Goal: Task Accomplishment & Management: Manage account settings

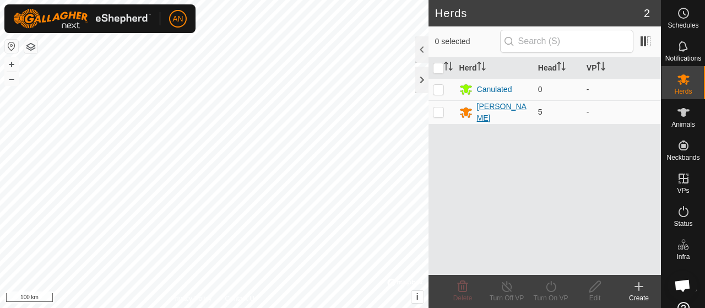
click at [477, 108] on div "[PERSON_NAME]" at bounding box center [503, 112] width 52 height 23
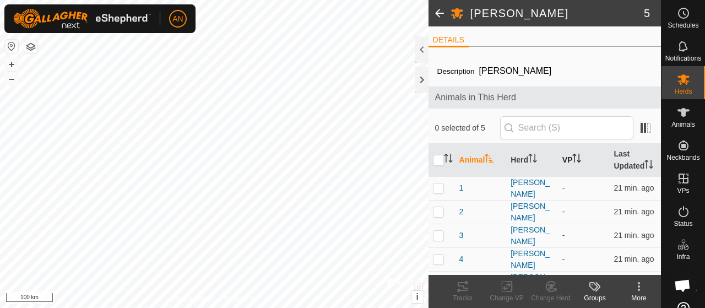
scroll to position [22, 0]
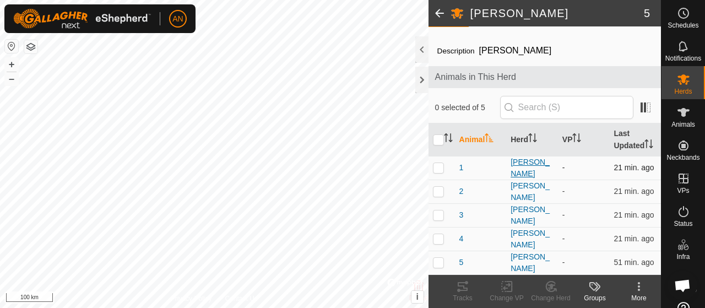
click at [511, 175] on div "[PERSON_NAME]" at bounding box center [532, 167] width 43 height 23
click at [462, 174] on span "1" at bounding box center [462, 168] width 4 height 12
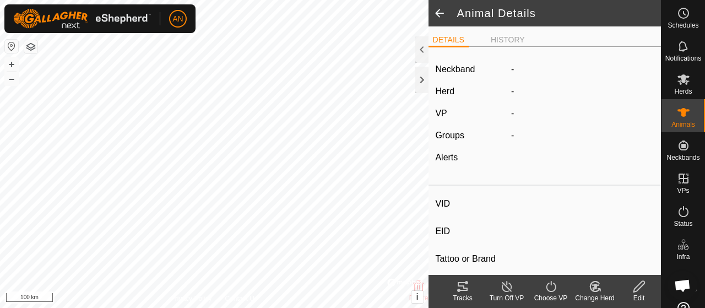
type input "1"
type input "-"
type input "[PERSON_NAME]"
type input "-"
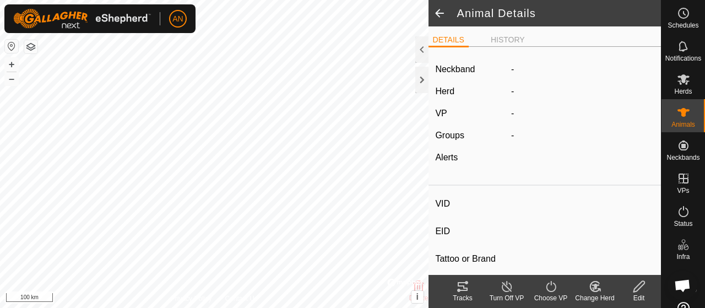
type input "0 kg"
type input "-"
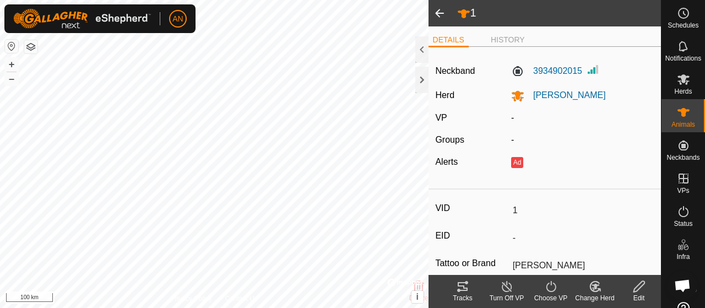
click at [441, 12] on span at bounding box center [440, 13] width 22 height 26
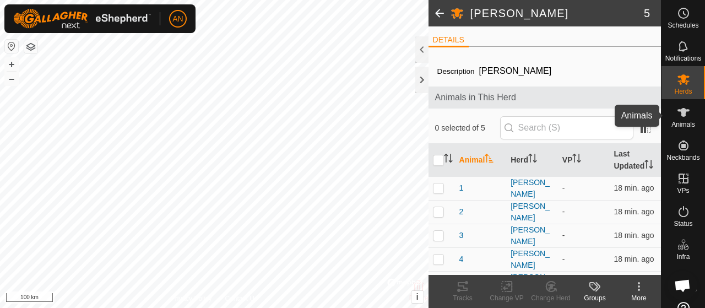
click at [684, 116] on icon at bounding box center [683, 112] width 13 height 13
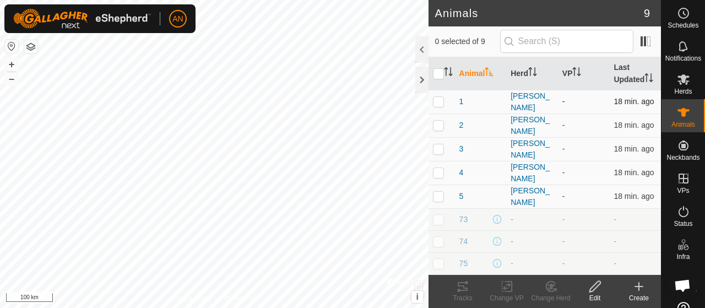
click at [440, 106] on p-checkbox at bounding box center [438, 101] width 11 height 9
checkbox input "false"
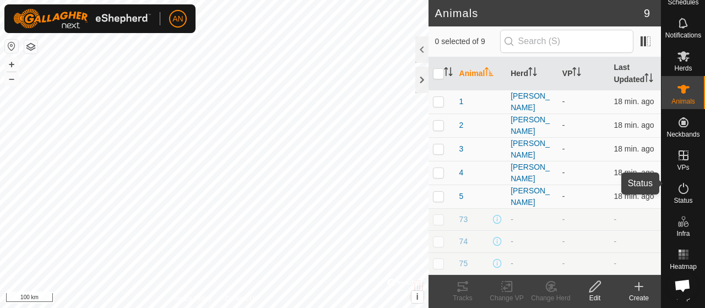
click at [688, 180] on es-activation-svg-icon at bounding box center [684, 189] width 20 height 18
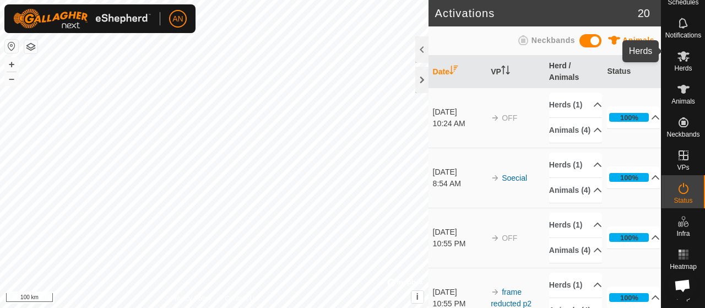
click at [684, 56] on es-mob-svg-icon at bounding box center [684, 56] width 20 height 18
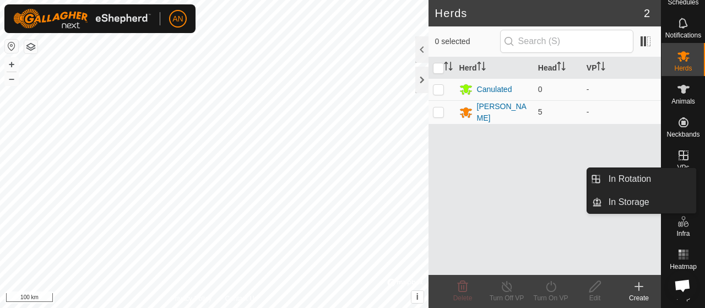
click at [684, 149] on icon at bounding box center [683, 155] width 13 height 13
click at [677, 149] on icon at bounding box center [683, 155] width 13 height 13
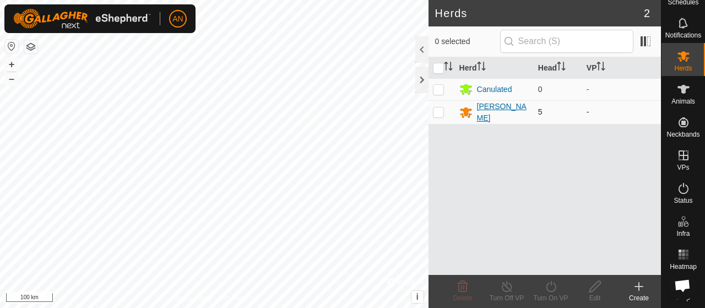
click at [490, 115] on div "[PERSON_NAME]" at bounding box center [503, 112] width 52 height 23
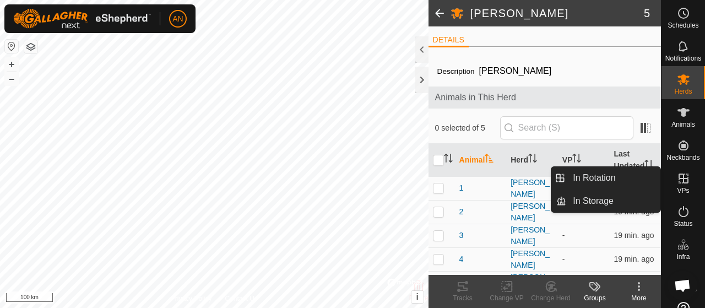
click at [677, 175] on icon at bounding box center [683, 178] width 13 height 13
click at [601, 198] on link "In Storage" at bounding box center [613, 201] width 94 height 22
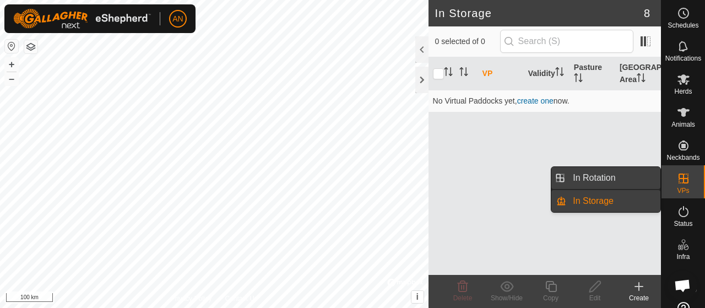
click at [616, 174] on link "In Rotation" at bounding box center [613, 178] width 94 height 22
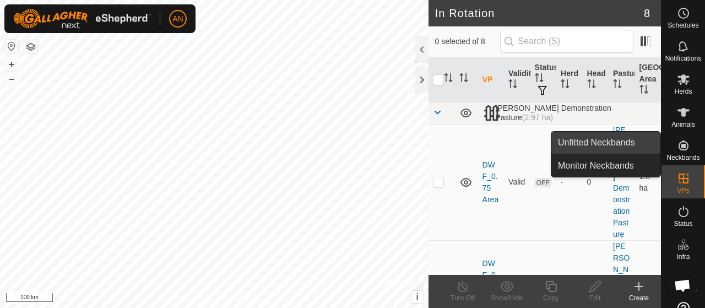
click at [619, 150] on link "Unfitted Neckbands" at bounding box center [606, 143] width 109 height 22
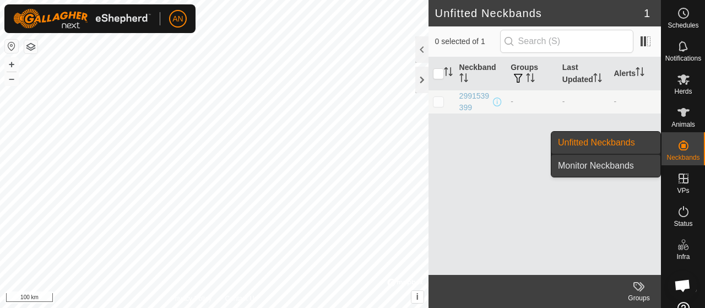
click at [625, 164] on link "Monitor Neckbands" at bounding box center [606, 166] width 109 height 22
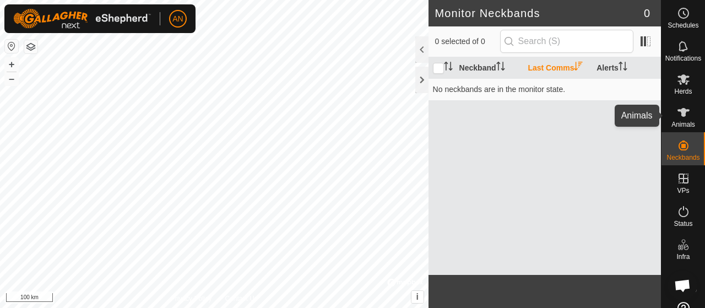
click at [674, 121] on span "Animals" at bounding box center [684, 124] width 24 height 7
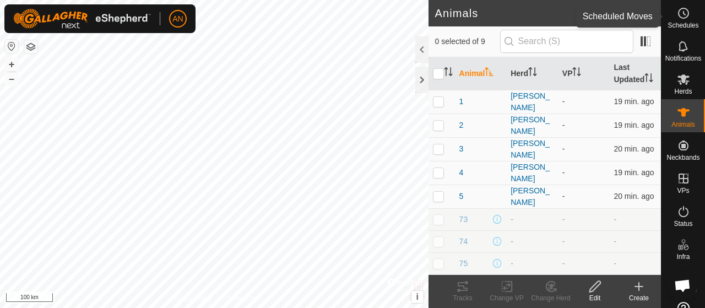
click at [677, 8] on icon at bounding box center [683, 13] width 13 height 13
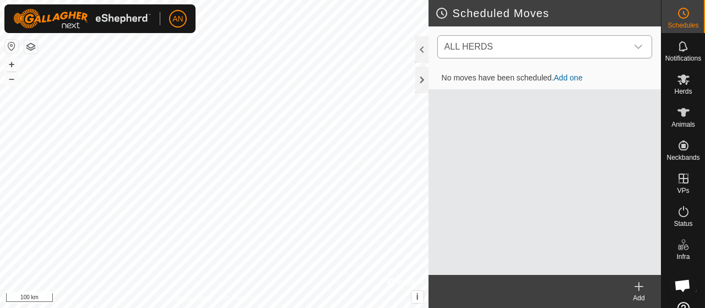
click at [638, 45] on icon "dropdown trigger" at bounding box center [638, 46] width 9 height 9
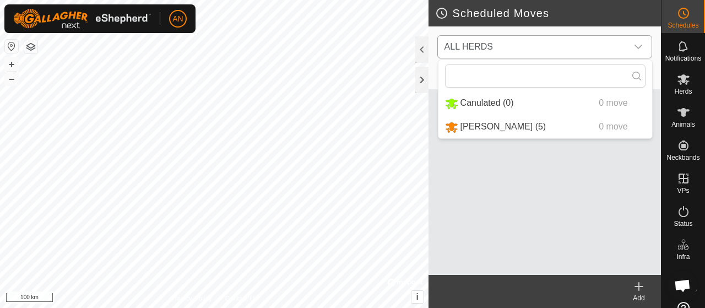
click at [496, 129] on li "[PERSON_NAME] (5) 0 move" at bounding box center [546, 127] width 214 height 23
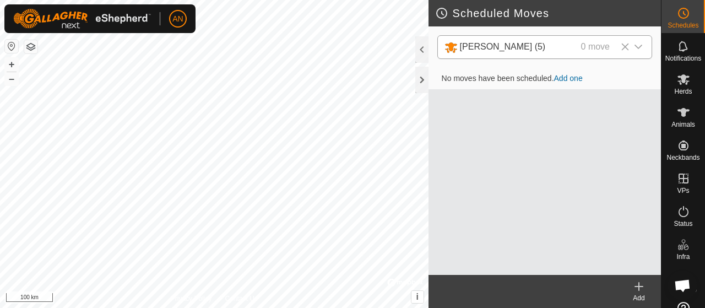
click at [574, 77] on link "Add one" at bounding box center [568, 78] width 29 height 9
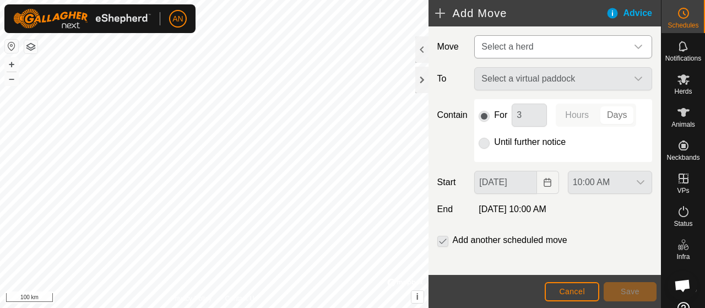
click at [635, 46] on icon "dropdown trigger" at bounding box center [639, 47] width 8 height 4
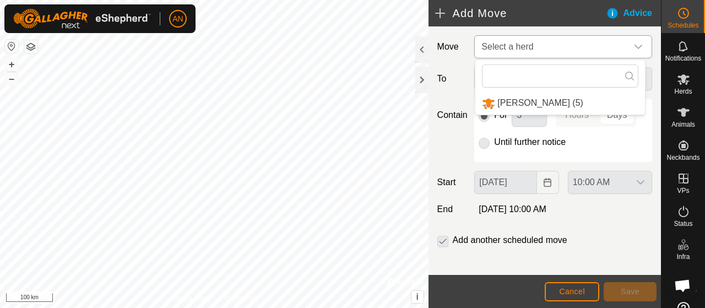
click at [521, 106] on li "[PERSON_NAME] (5)" at bounding box center [561, 103] width 170 height 23
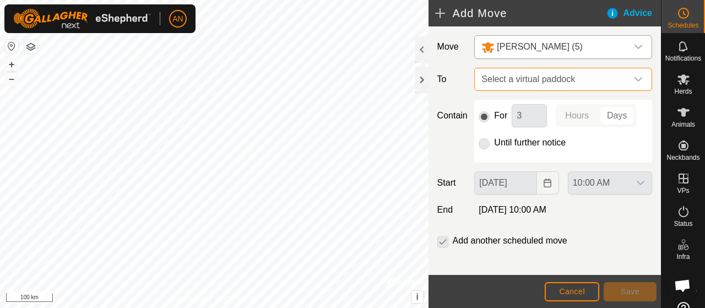
click at [555, 77] on span "Select a virtual paddock" at bounding box center [552, 79] width 150 height 22
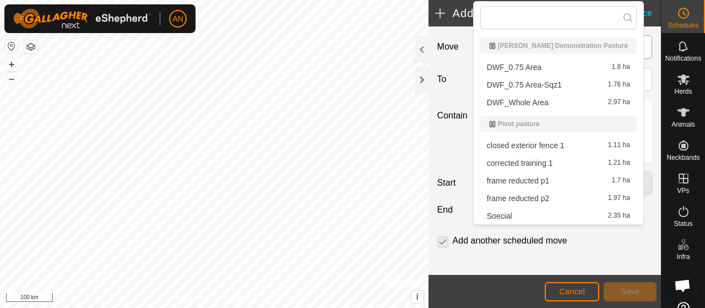
click at [581, 107] on li "DWF_Whole Area 2.97 ha" at bounding box center [559, 102] width 156 height 17
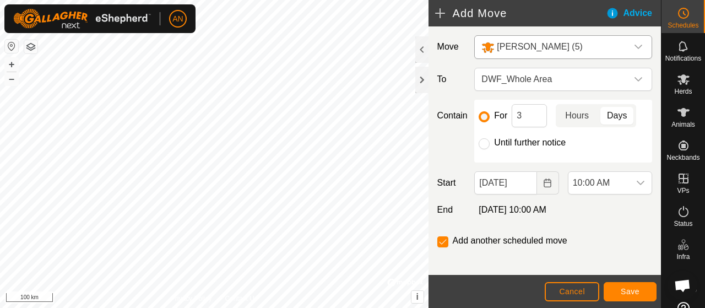
click at [577, 111] on p-togglebutton "Hours" at bounding box center [577, 115] width 42 height 23
click at [576, 289] on span "Cancel" at bounding box center [572, 291] width 26 height 9
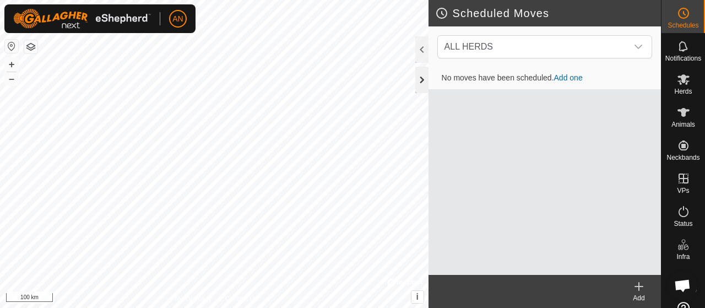
click at [418, 80] on div at bounding box center [421, 80] width 13 height 26
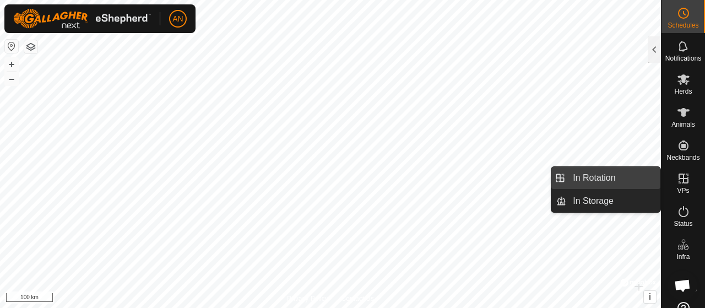
click at [604, 182] on link "In Rotation" at bounding box center [613, 178] width 94 height 22
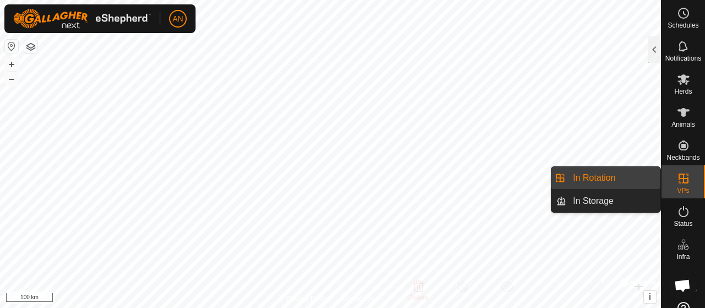
click at [643, 176] on link "In Rotation" at bounding box center [613, 178] width 94 height 22
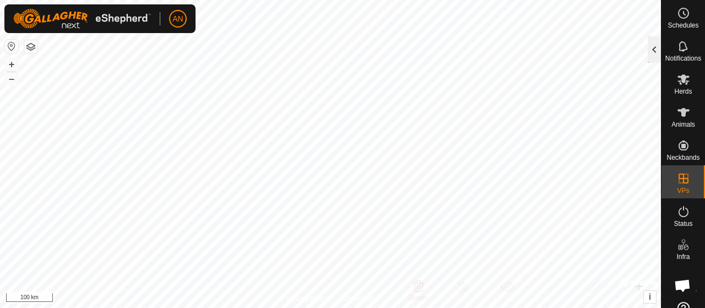
click at [653, 51] on div at bounding box center [654, 49] width 13 height 26
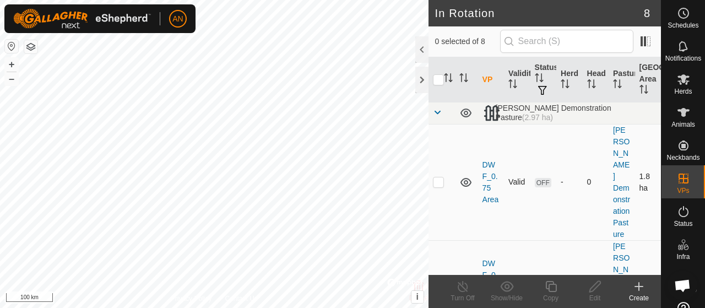
click at [440, 177] on p-checkbox at bounding box center [438, 181] width 11 height 9
click at [190, 307] on html "AN Schedules Notifications Herds Animals Neckbands VPs Status Infra Heatmap Hel…" at bounding box center [352, 154] width 705 height 308
click at [235, 307] on html "AN Schedules Notifications Herds Animals Neckbands VPs Status Infra Heatmap Hel…" at bounding box center [352, 154] width 705 height 308
click at [441, 177] on p-checkbox at bounding box center [438, 181] width 11 height 9
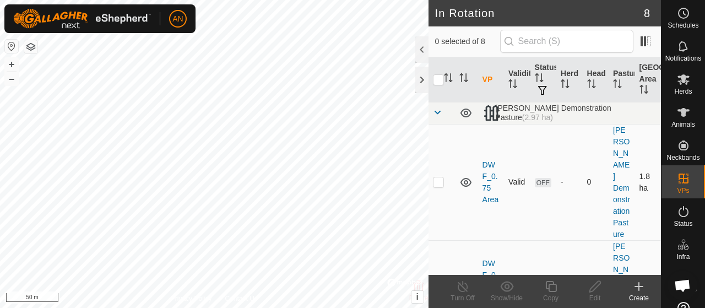
checkbox input "true"
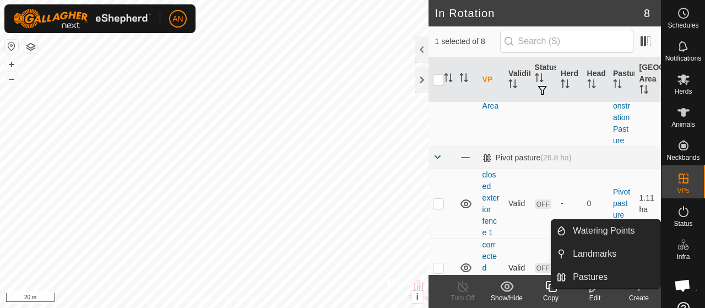
scroll to position [331, 0]
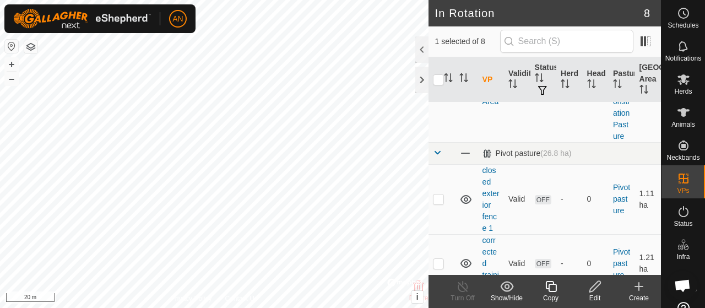
click at [645, 294] on div "Create" at bounding box center [639, 298] width 44 height 10
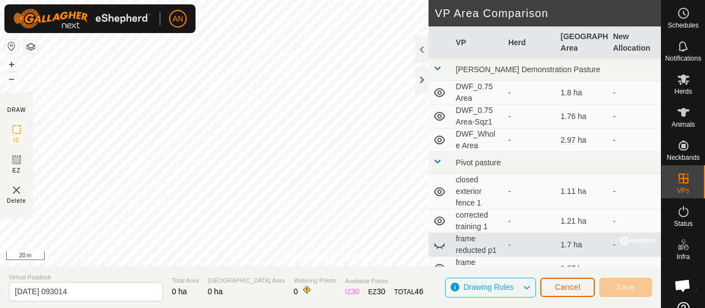
click at [568, 294] on button "Cancel" at bounding box center [568, 287] width 55 height 19
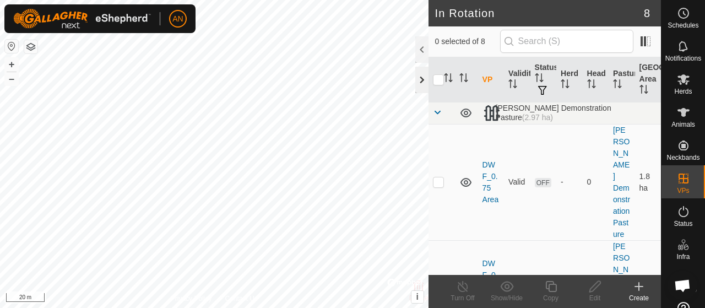
click at [418, 74] on div at bounding box center [421, 80] width 13 height 26
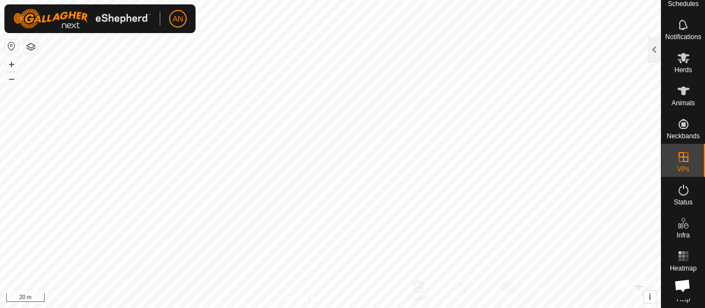
scroll to position [31, 0]
click at [574, 0] on html "AN Schedules Notifications Herds Animals Neckbands VPs Status Infra Heatmap Hel…" at bounding box center [352, 154] width 705 height 308
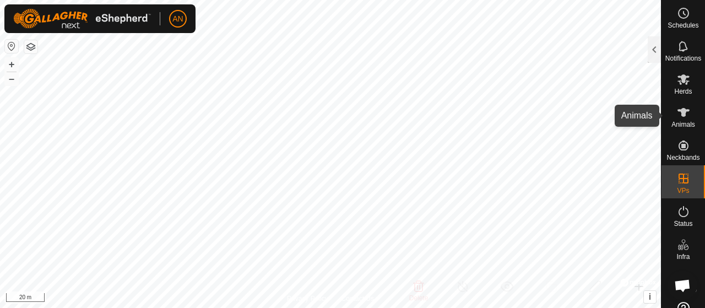
click at [682, 116] on icon at bounding box center [683, 112] width 13 height 13
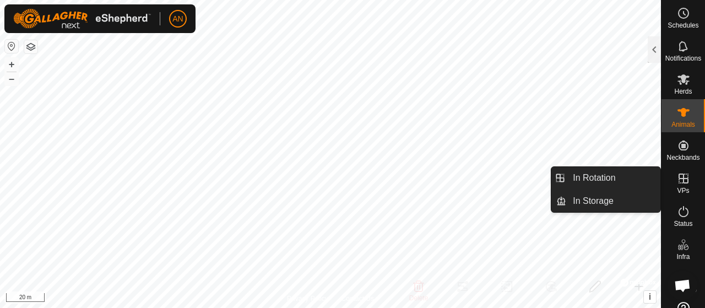
click at [679, 179] on icon at bounding box center [684, 179] width 10 height 10
click at [597, 185] on link "In Rotation" at bounding box center [613, 178] width 94 height 22
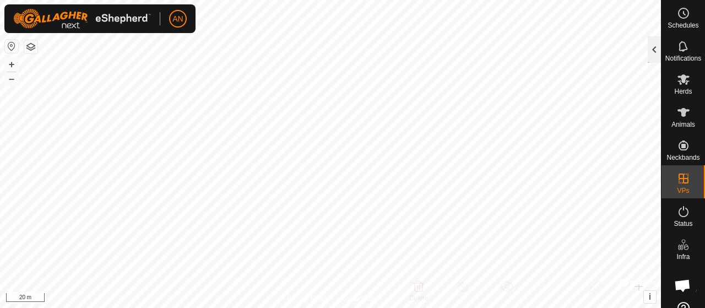
click at [654, 47] on div at bounding box center [654, 49] width 13 height 26
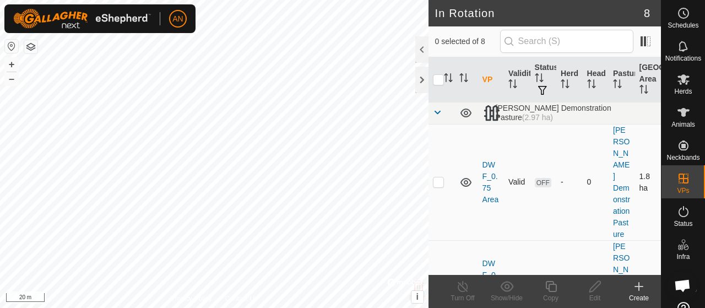
click at [440, 177] on p-checkbox at bounding box center [438, 181] width 11 height 9
checkbox input "false"
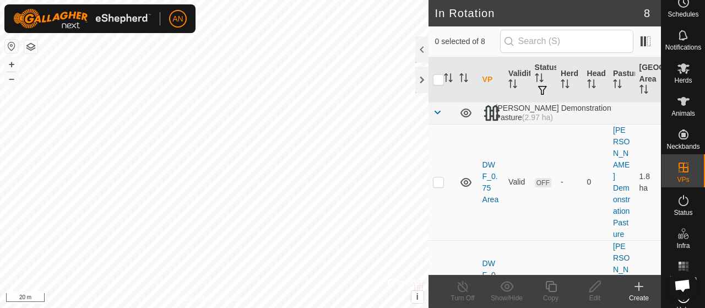
scroll to position [31, 0]
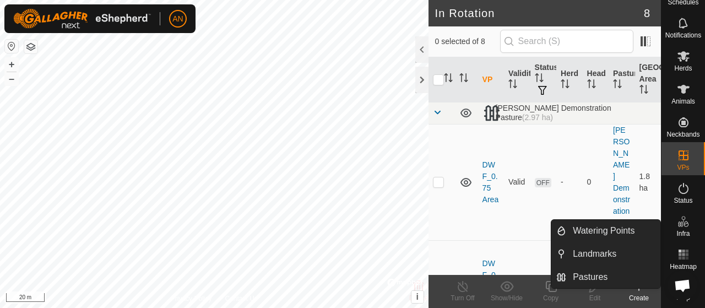
click at [682, 216] on icon at bounding box center [684, 218] width 4 height 4
click at [613, 231] on link "Watering Points" at bounding box center [613, 231] width 94 height 22
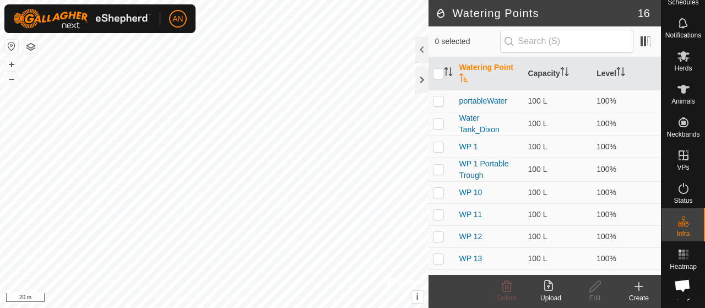
click at [149, 307] on html "AN Schedules Notifications Herds Animals Neckbands VPs Status Infra Heatmap Hel…" at bounding box center [352, 154] width 705 height 308
click at [636, 293] on icon at bounding box center [639, 286] width 13 height 13
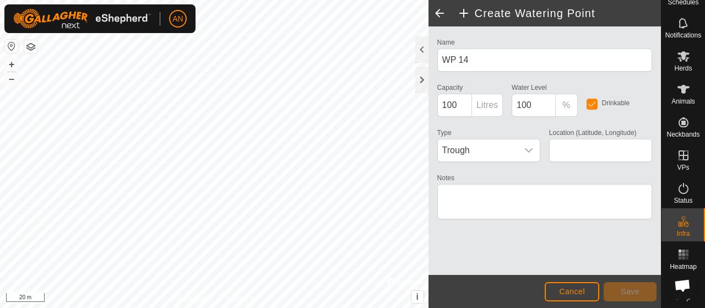
type input "30.348257, -104.030375"
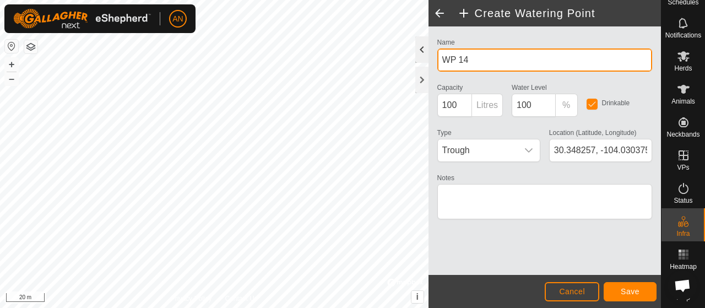
click at [397, 59] on div "Create Watering Point Name WP 14 Capacity 100 Litres Water Level 100 % Drinkabl…" at bounding box center [330, 154] width 661 height 308
drag, startPoint x: 553, startPoint y: 66, endPoint x: 435, endPoint y: 67, distance: 118.5
click at [435, 67] on div "Name WP 14" at bounding box center [545, 53] width 224 height 36
type input "WP_Dixon"
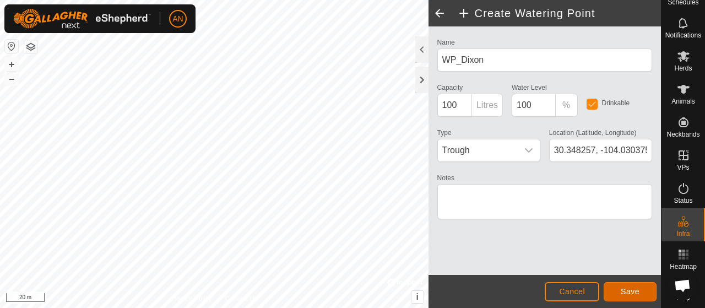
click at [630, 299] on button "Save" at bounding box center [630, 291] width 53 height 19
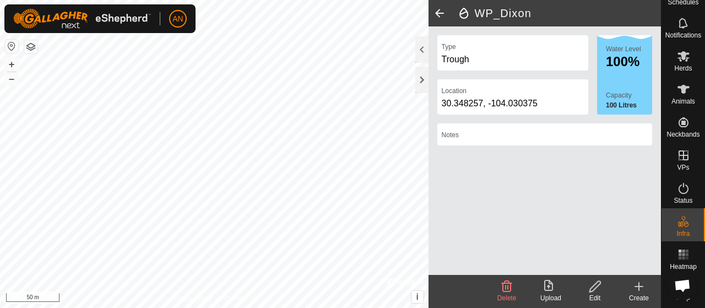
click at [436, 11] on span at bounding box center [440, 13] width 22 height 26
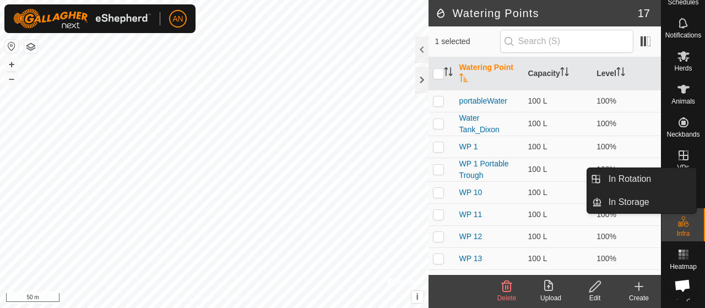
click at [677, 154] on icon at bounding box center [683, 155] width 13 height 13
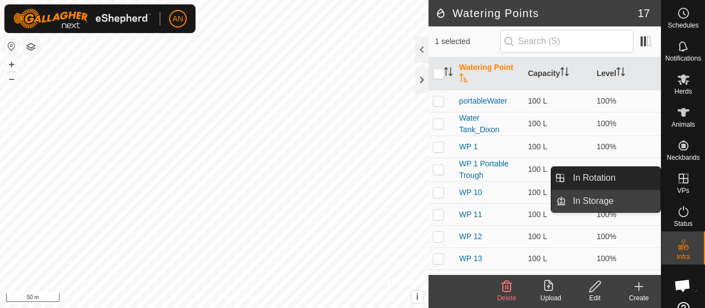
click at [600, 203] on link "In Storage" at bounding box center [613, 201] width 94 height 22
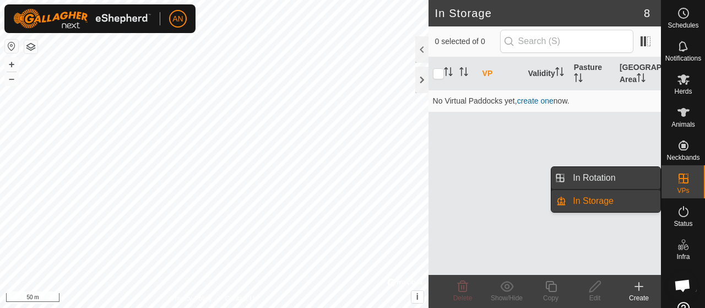
click at [613, 178] on link "In Rotation" at bounding box center [613, 178] width 94 height 22
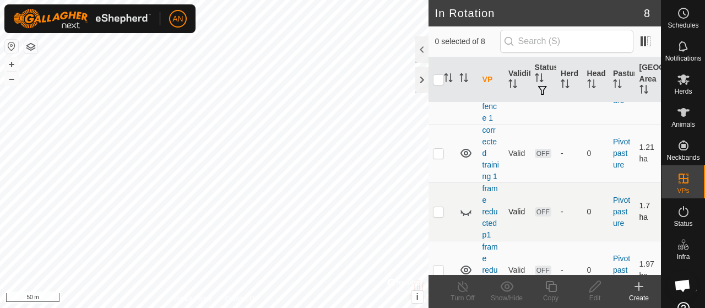
scroll to position [451, 0]
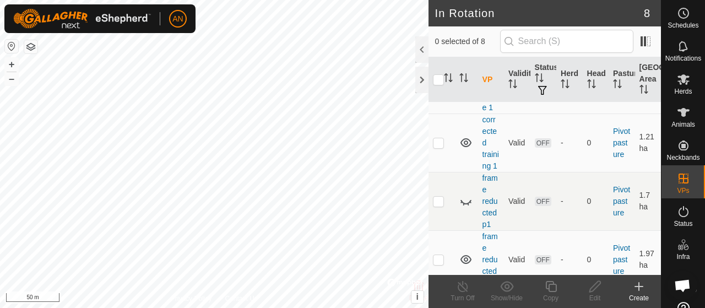
click at [438, 302] on p-checkbox at bounding box center [438, 306] width 11 height 9
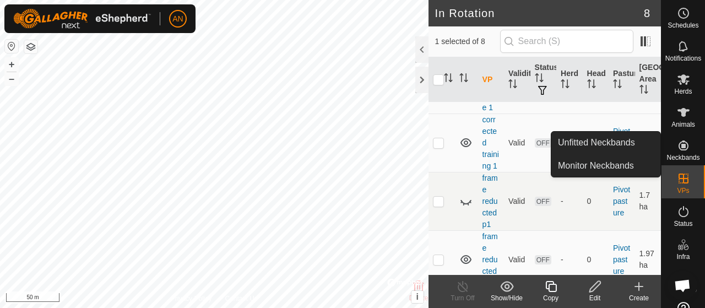
click at [439, 302] on p-checkbox at bounding box center [438, 306] width 11 height 9
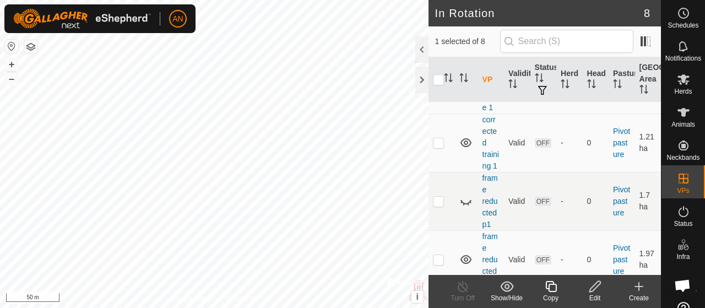
checkbox input "false"
click at [466, 300] on icon at bounding box center [466, 306] width 13 height 13
click at [466, 253] on icon at bounding box center [466, 259] width 13 height 13
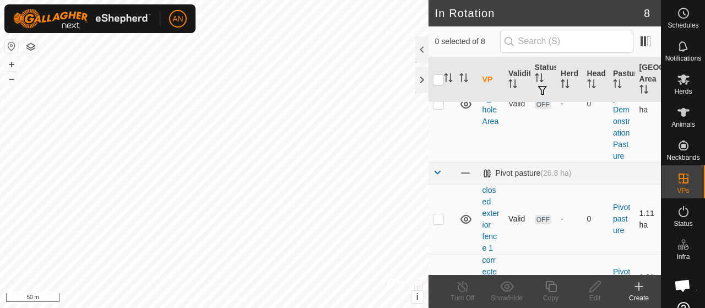
scroll to position [286, 0]
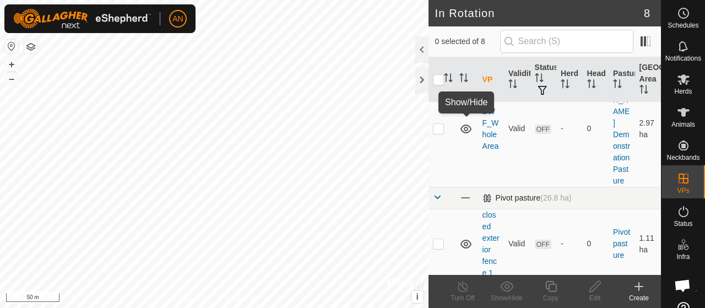
click at [466, 192] on span at bounding box center [466, 198] width 12 height 12
click at [438, 193] on span at bounding box center [437, 197] width 9 height 9
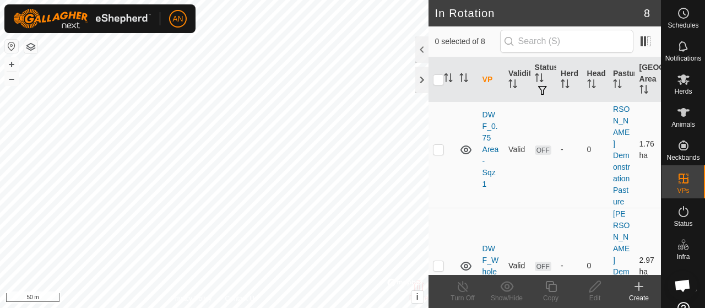
scroll to position [0, 0]
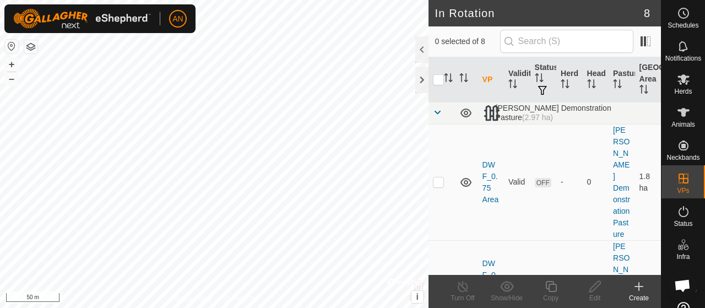
click at [638, 294] on div "Create" at bounding box center [639, 298] width 44 height 10
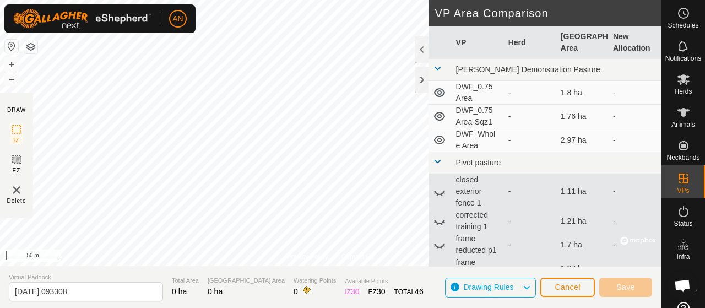
click at [531, 289] on icon at bounding box center [526, 287] width 9 height 14
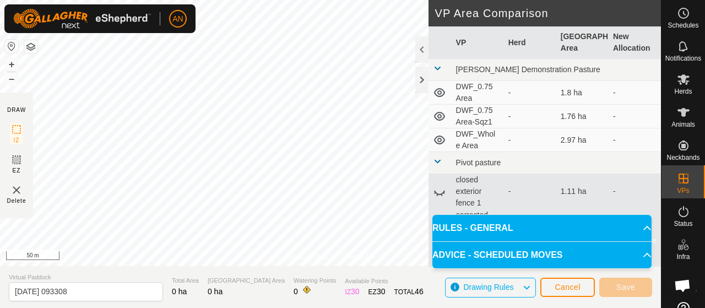
click at [554, 238] on p-accordion-header "RULES - GENERAL" at bounding box center [542, 228] width 219 height 26
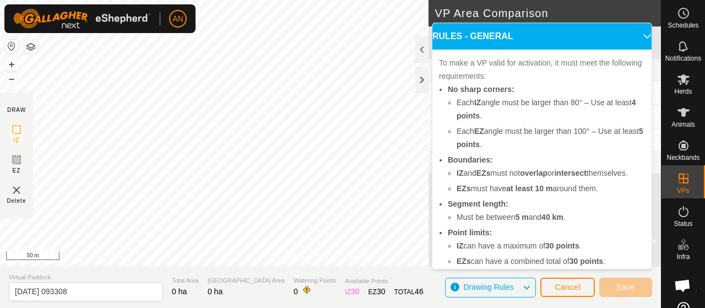
click at [506, 287] on span "Drawing Rules" at bounding box center [488, 287] width 50 height 9
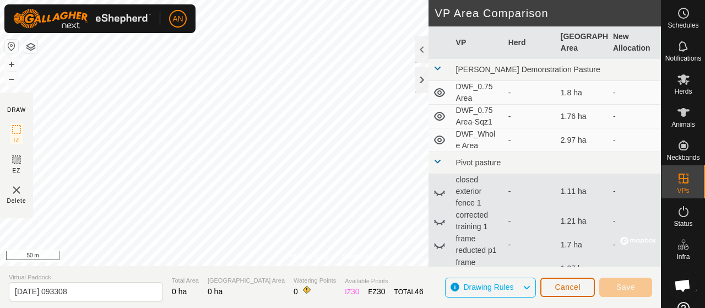
click at [564, 286] on span "Cancel" at bounding box center [568, 287] width 26 height 9
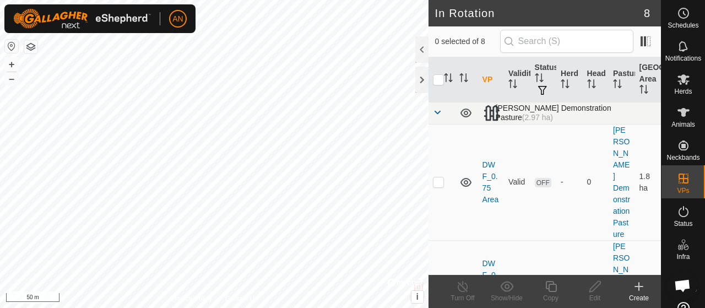
click at [440, 112] on span at bounding box center [437, 112] width 9 height 9
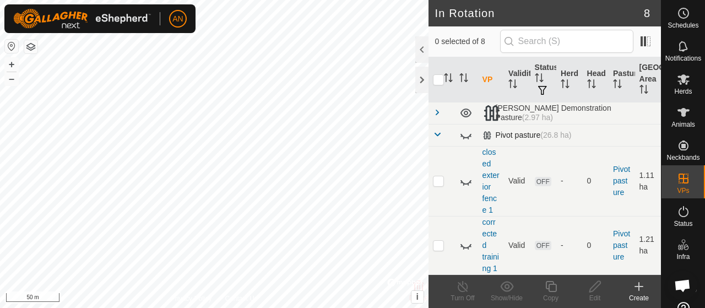
click at [438, 134] on span at bounding box center [437, 134] width 9 height 9
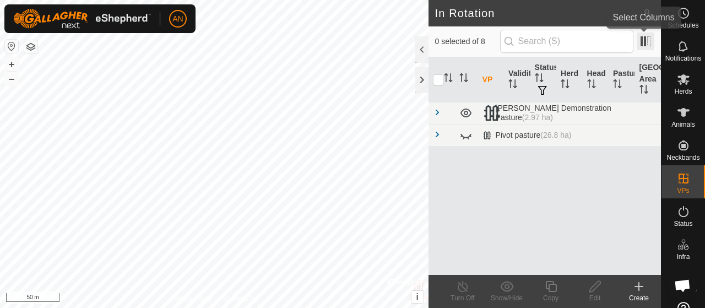
click at [644, 46] on span at bounding box center [646, 42] width 18 height 18
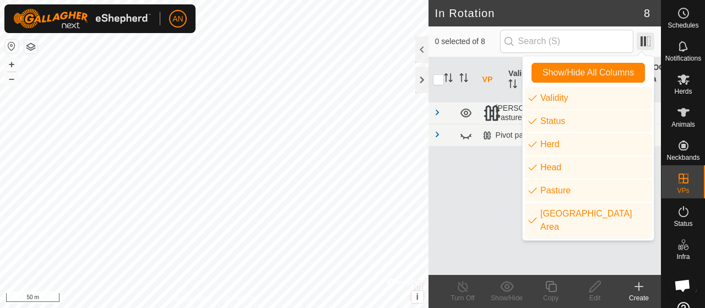
click at [644, 46] on span at bounding box center [646, 42] width 18 height 18
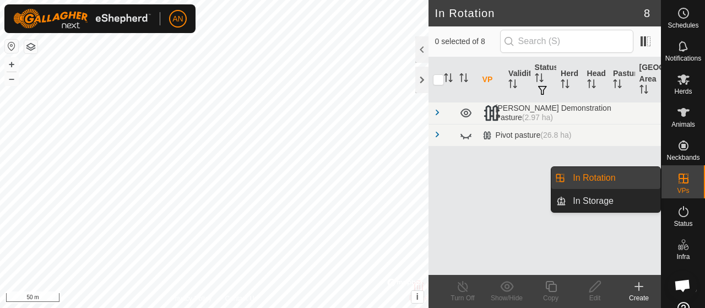
click at [593, 177] on link "In Rotation" at bounding box center [613, 178] width 94 height 22
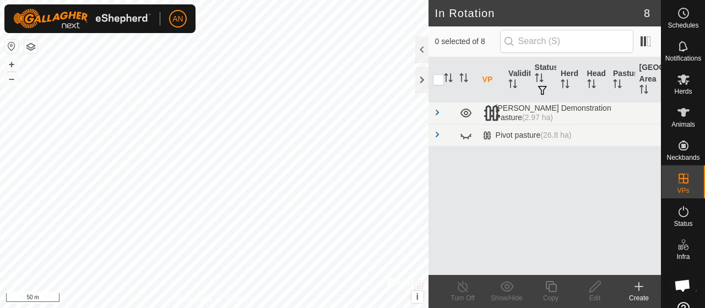
click at [644, 289] on icon at bounding box center [639, 286] width 13 height 13
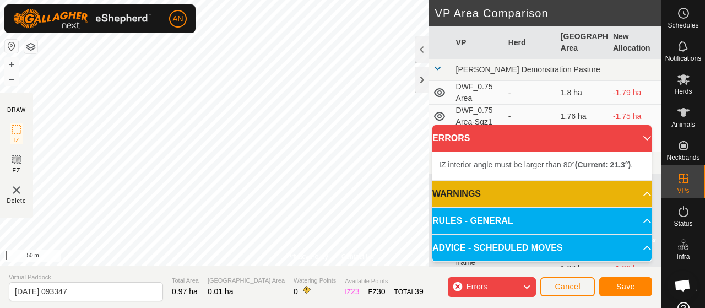
click at [494, 282] on span "Errors" at bounding box center [481, 287] width 30 height 14
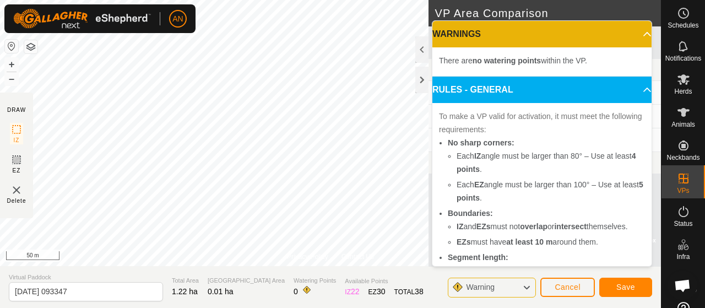
click at [629, 88] on p-accordion-header "RULES - GENERAL" at bounding box center [542, 90] width 219 height 26
click at [631, 35] on p-accordion-header "WARNINGS" at bounding box center [542, 34] width 219 height 26
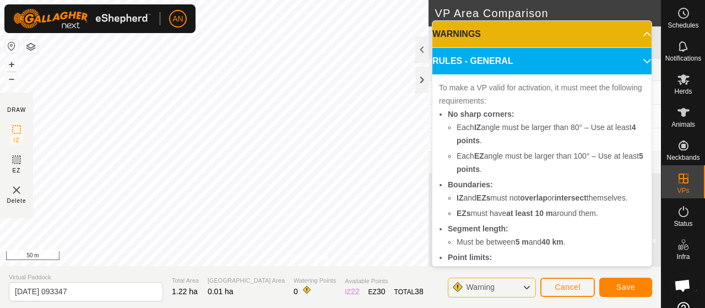
click at [523, 289] on icon at bounding box center [526, 287] width 9 height 14
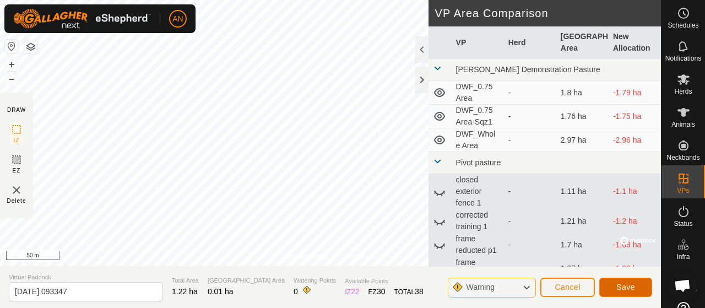
click at [629, 294] on button "Save" at bounding box center [626, 287] width 53 height 19
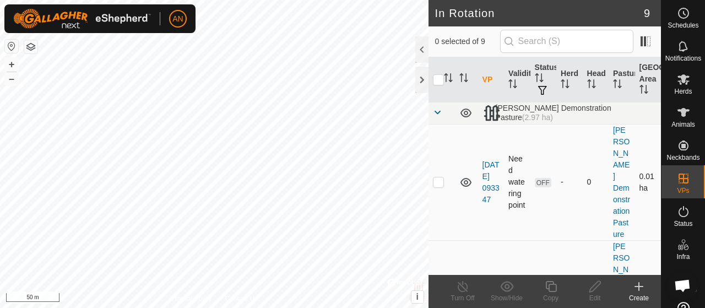
click at [435, 177] on p-checkbox at bounding box center [438, 181] width 11 height 9
checkbox input "true"
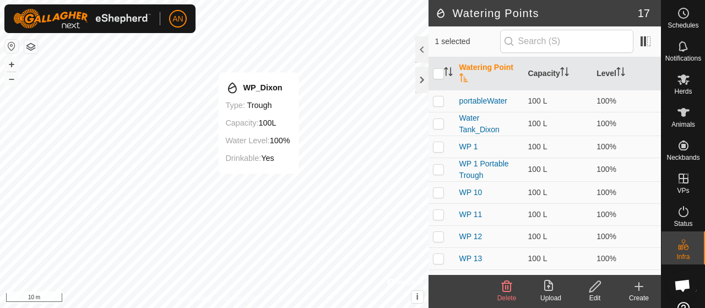
checkbox input "false"
click at [442, 69] on input "checkbox" at bounding box center [438, 73] width 11 height 11
checkbox input "true"
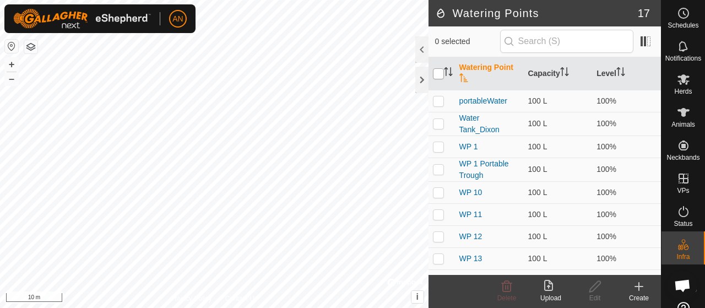
checkbox input "true"
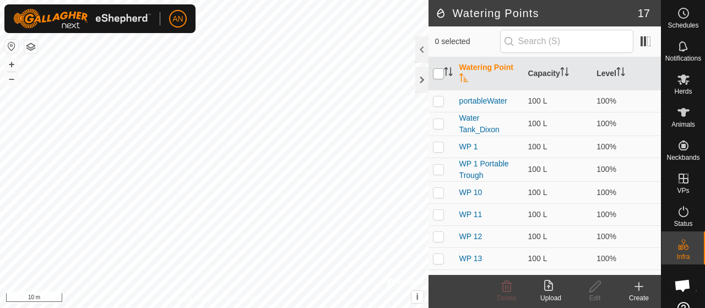
checkbox input "true"
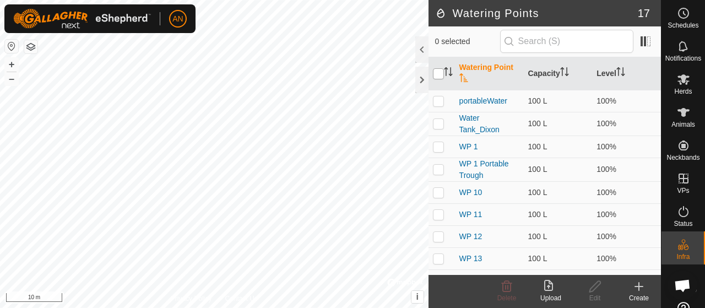
checkbox input "true"
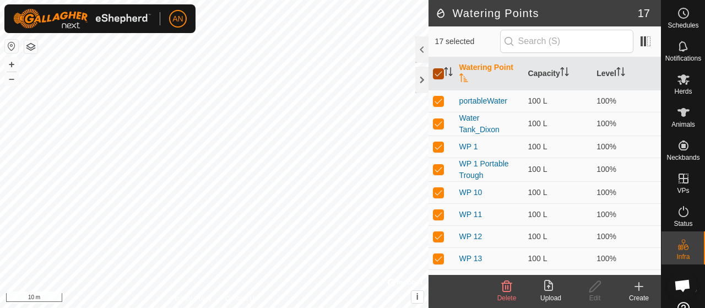
click at [441, 71] on input "checkbox" at bounding box center [438, 73] width 11 height 11
checkbox input "false"
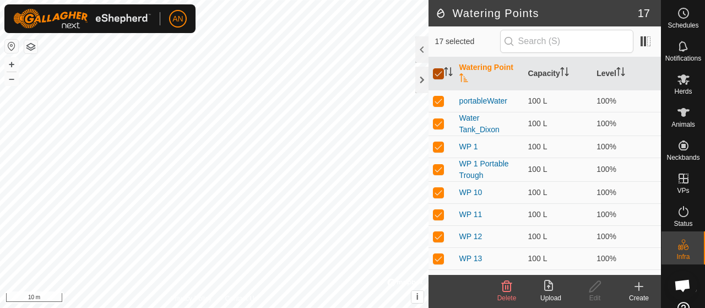
checkbox input "false"
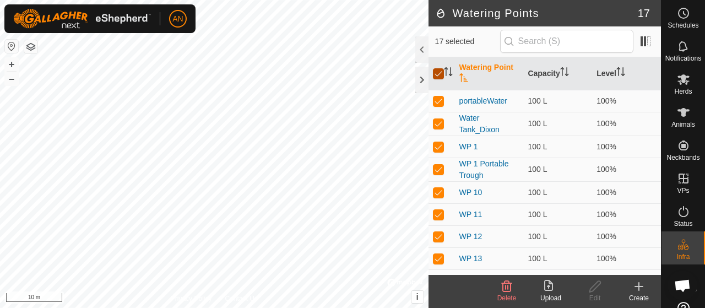
checkbox input "false"
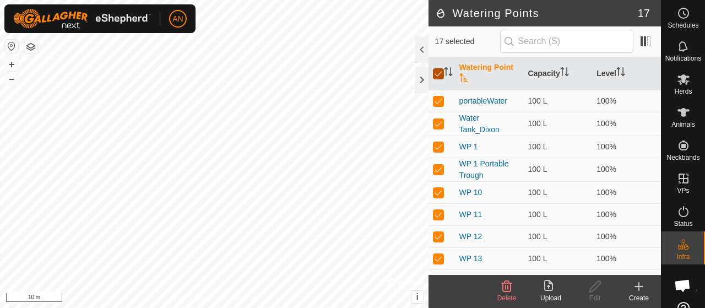
checkbox input "false"
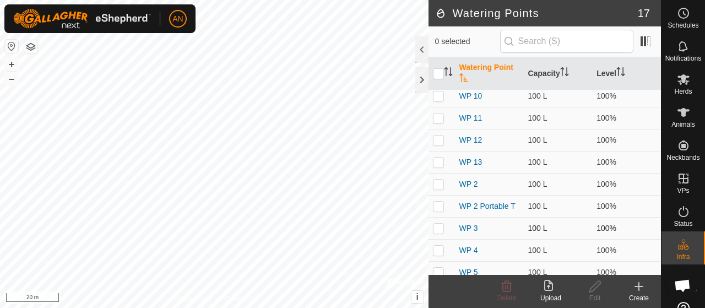
scroll to position [192, 0]
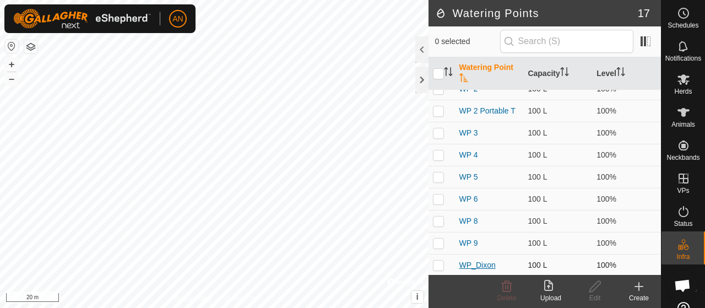
click at [474, 265] on link "WP_Dixon" at bounding box center [478, 265] width 36 height 9
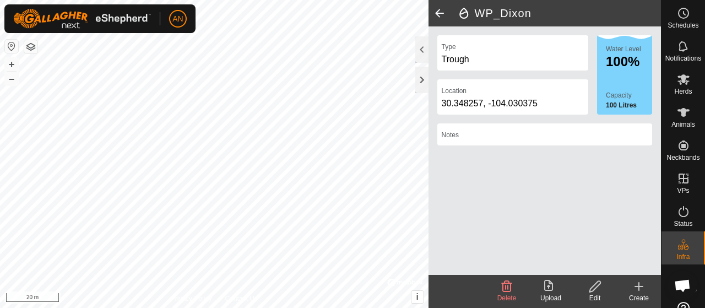
click at [589, 287] on icon at bounding box center [596, 286] width 14 height 13
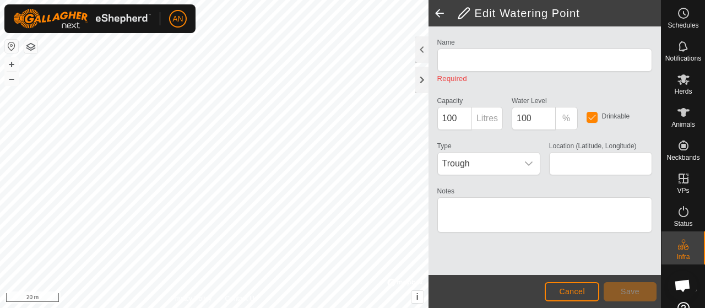
type input "WP_Dixon"
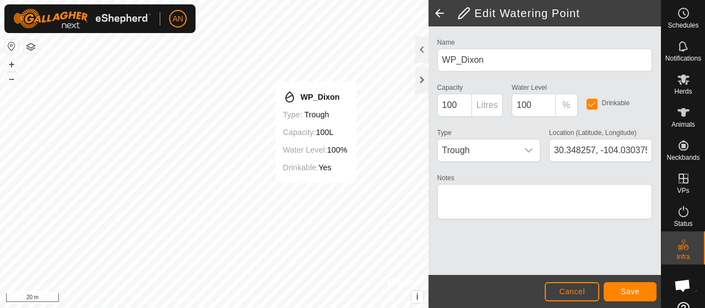
type input "30.348244, -104.030413"
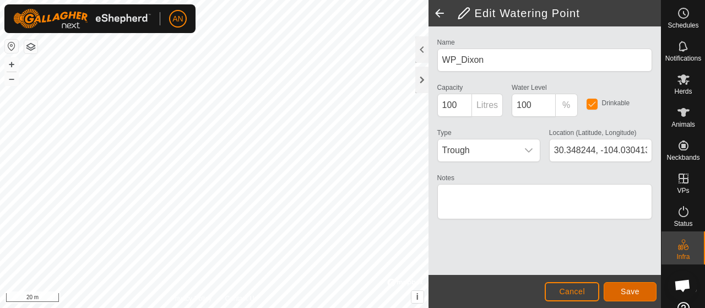
click at [640, 292] on button "Save" at bounding box center [630, 291] width 53 height 19
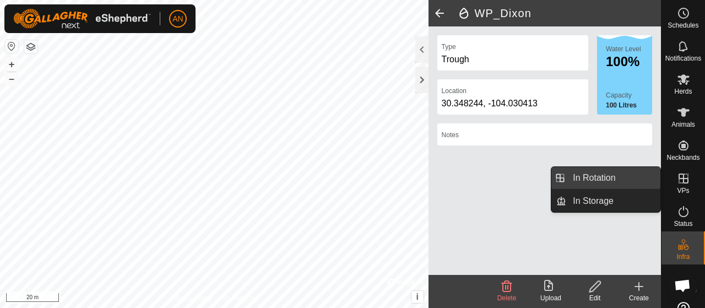
click at [612, 177] on link "In Rotation" at bounding box center [613, 178] width 94 height 22
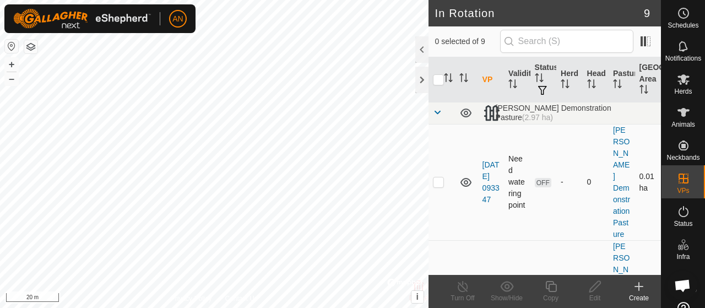
click at [517, 149] on td "Need watering point" at bounding box center [517, 182] width 26 height 116
click at [439, 177] on p-checkbox at bounding box center [438, 181] width 11 height 9
checkbox input "true"
click at [592, 288] on icon at bounding box center [596, 286] width 14 height 13
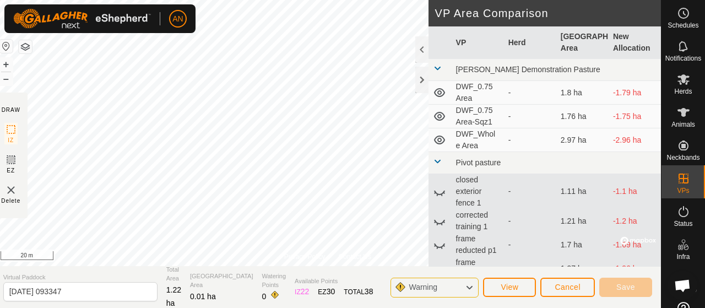
click at [476, 285] on div "Warning" at bounding box center [435, 288] width 88 height 20
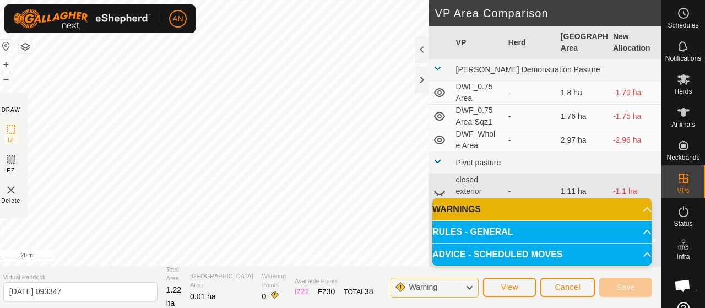
click at [638, 208] on p-accordion-header "WARNINGS" at bounding box center [542, 209] width 219 height 22
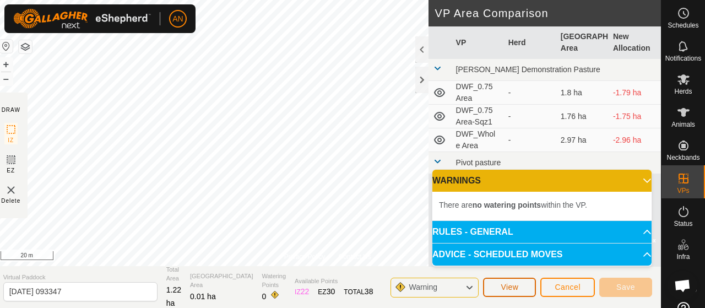
click at [522, 286] on button "View" at bounding box center [509, 287] width 53 height 19
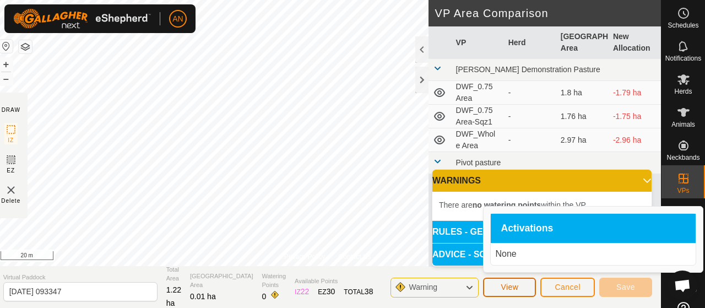
click at [503, 291] on span "View" at bounding box center [510, 287] width 18 height 9
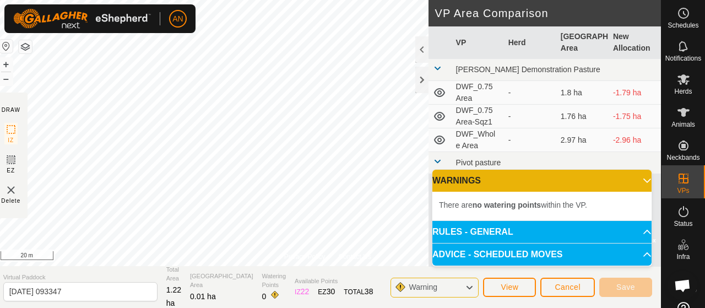
click at [645, 181] on p-accordion-header "WARNINGS" at bounding box center [542, 181] width 219 height 22
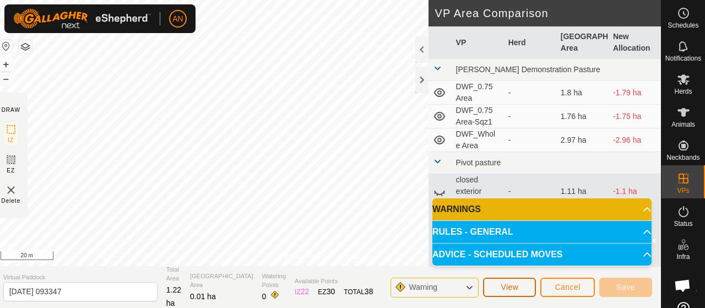
click at [505, 290] on span "View" at bounding box center [510, 287] width 18 height 9
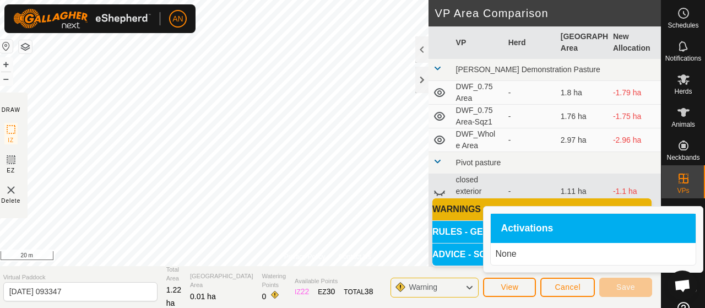
click at [506, 261] on div "None" at bounding box center [593, 254] width 205 height 22
click at [570, 288] on span "Cancel" at bounding box center [568, 287] width 26 height 9
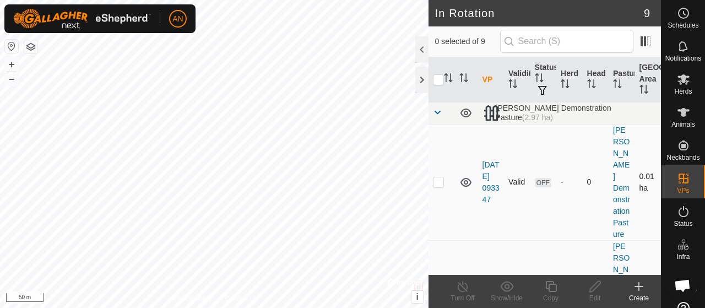
click at [641, 164] on td "0.01 ha" at bounding box center [648, 182] width 26 height 116
click at [487, 164] on link "[DATE] 093347" at bounding box center [491, 182] width 17 height 44
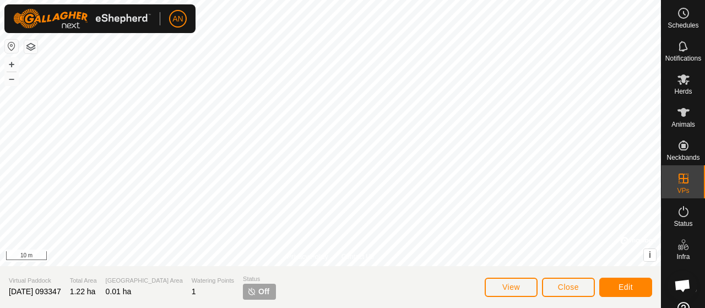
click at [398, 0] on html "AN Schedules Notifications Herds Animals Neckbands VPs Status Infra Heatmap Hel…" at bounding box center [352, 154] width 705 height 308
click at [566, 290] on span "Close" at bounding box center [568, 287] width 21 height 9
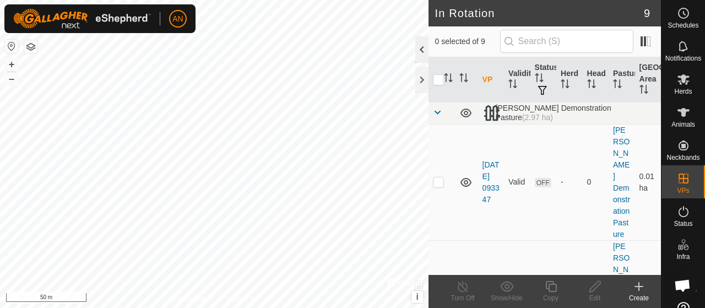
click at [423, 42] on div at bounding box center [421, 49] width 13 height 26
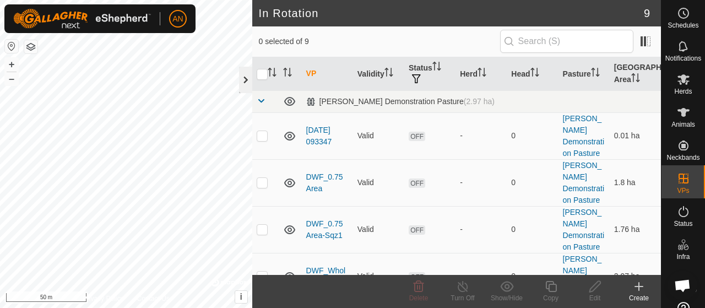
click at [247, 76] on div at bounding box center [245, 80] width 13 height 26
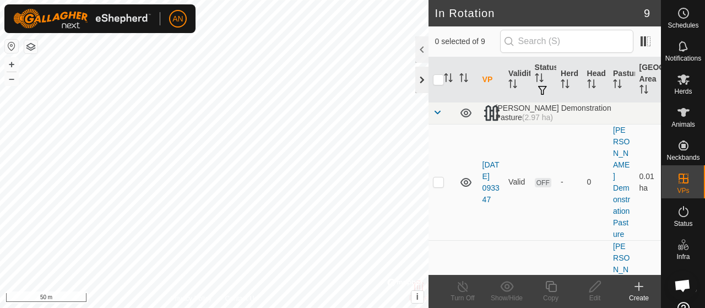
click at [418, 74] on div at bounding box center [421, 80] width 13 height 26
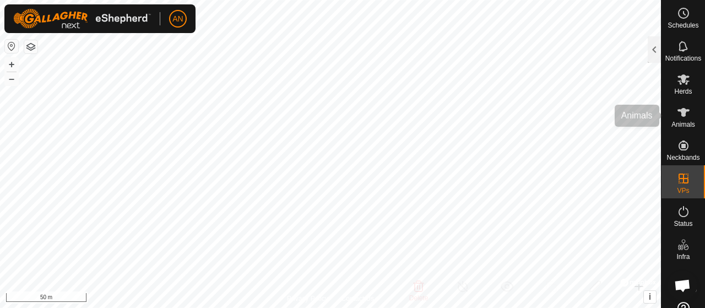
click at [684, 100] on div "Animals" at bounding box center [684, 115] width 44 height 33
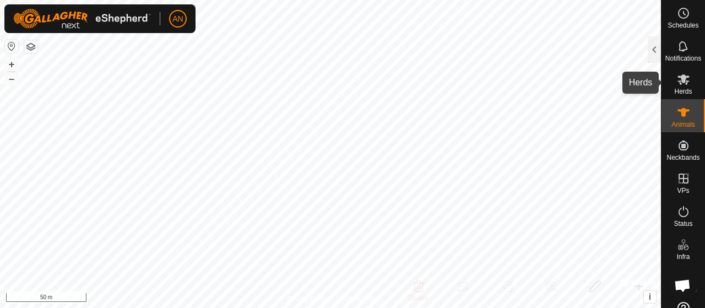
click at [683, 74] on icon at bounding box center [683, 79] width 13 height 13
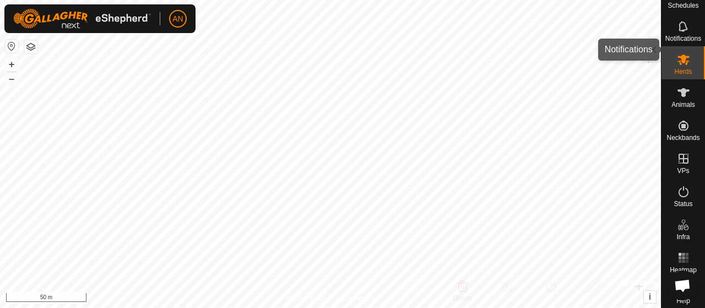
scroll to position [31, 0]
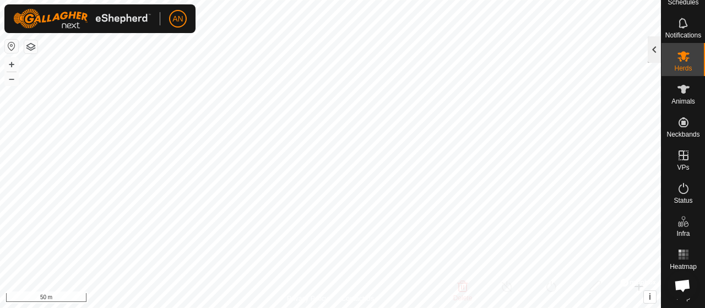
click at [655, 49] on div at bounding box center [654, 49] width 13 height 26
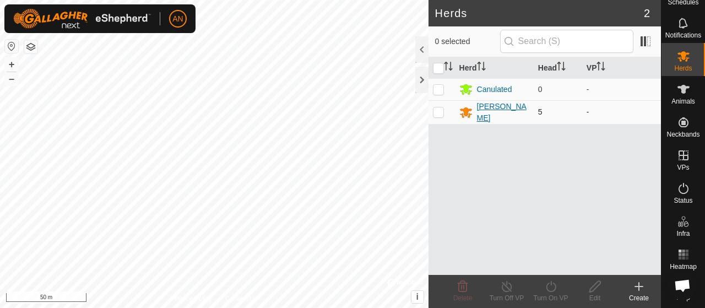
click at [493, 115] on div "[PERSON_NAME]" at bounding box center [503, 112] width 52 height 23
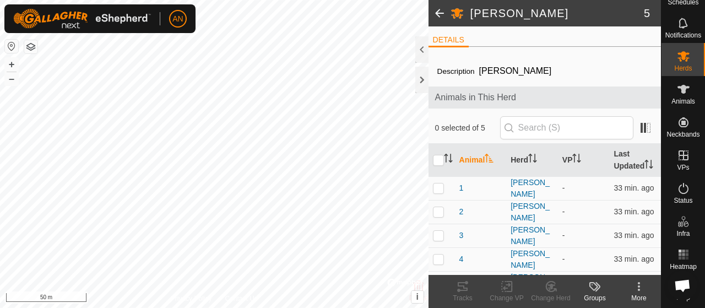
click at [442, 12] on span at bounding box center [440, 13] width 22 height 26
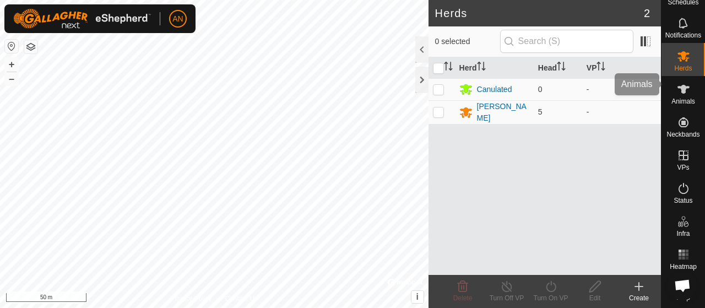
click at [687, 84] on es-animals-svg-icon at bounding box center [684, 89] width 20 height 18
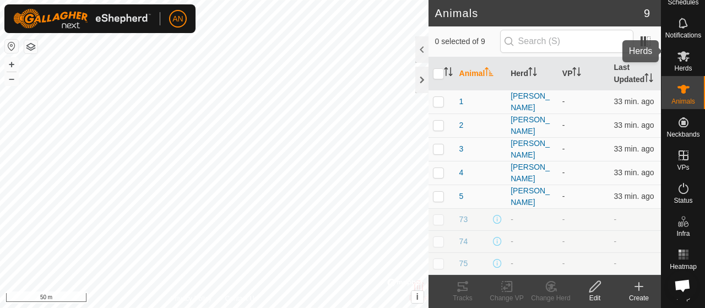
click at [688, 47] on es-mob-svg-icon at bounding box center [684, 56] width 20 height 18
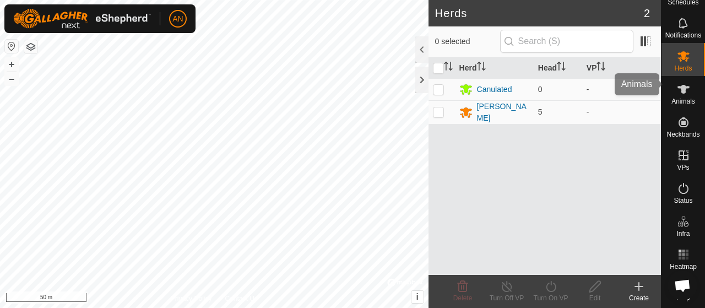
click at [686, 87] on icon at bounding box center [683, 89] width 13 height 13
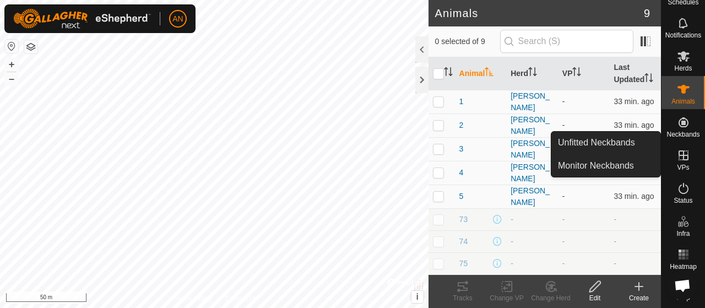
click at [677, 116] on icon at bounding box center [683, 122] width 13 height 13
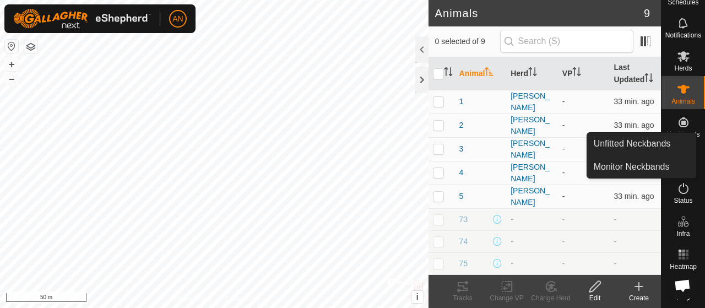
click at [681, 131] on span "Neckbands" at bounding box center [683, 134] width 33 height 7
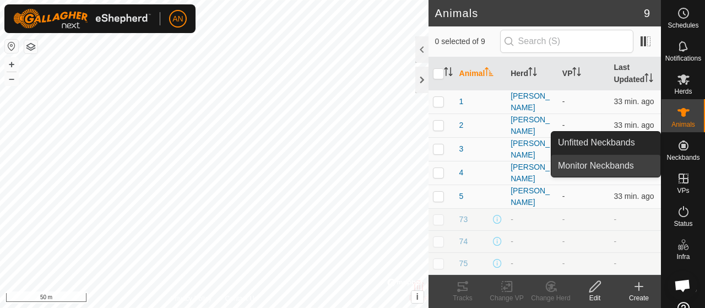
click at [609, 164] on link "Monitor Neckbands" at bounding box center [606, 166] width 109 height 22
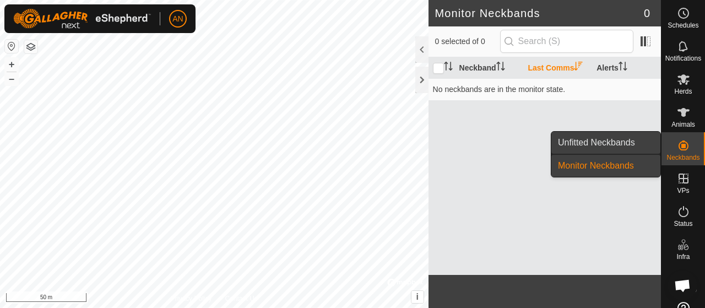
click at [615, 142] on link "Unfitted Neckbands" at bounding box center [606, 143] width 109 height 22
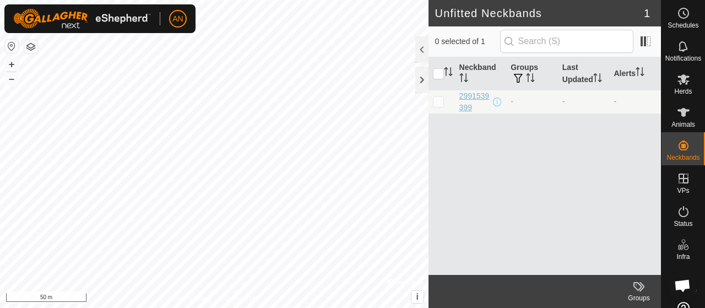
click at [471, 99] on div "2991539399" at bounding box center [476, 101] width 32 height 23
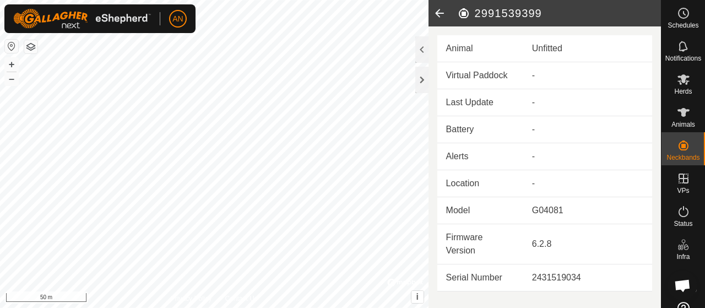
click at [436, 10] on icon at bounding box center [440, 13] width 22 height 26
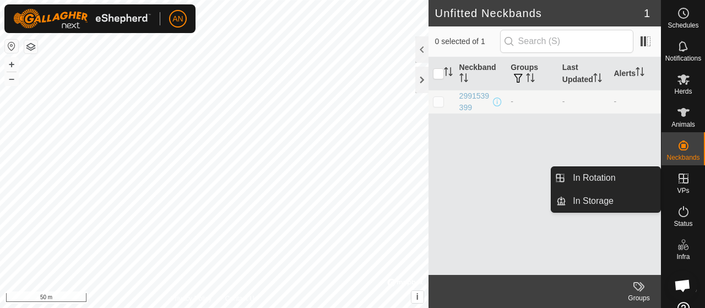
click at [678, 177] on icon at bounding box center [683, 178] width 13 height 13
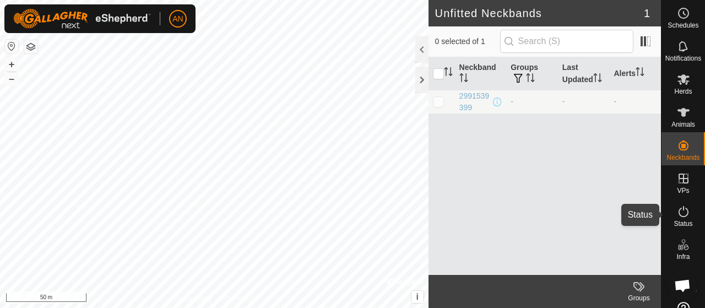
click at [679, 216] on icon at bounding box center [684, 211] width 10 height 11
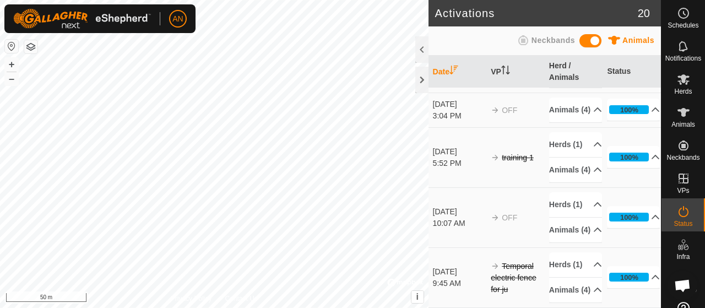
scroll to position [1359, 0]
click at [442, 200] on td "[DATE] 10:07 AM" at bounding box center [458, 217] width 58 height 60
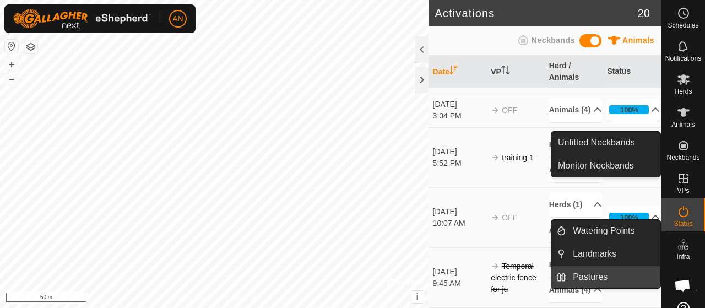
click at [594, 274] on link "Pastures" at bounding box center [613, 277] width 94 height 22
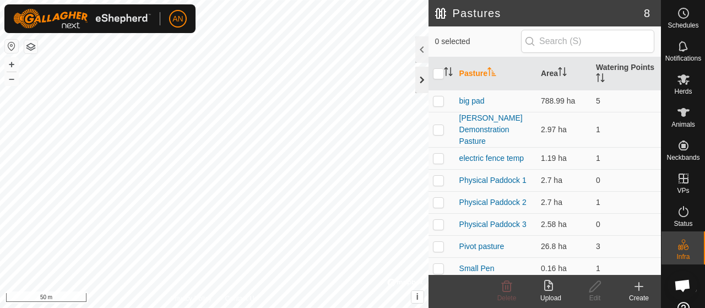
click at [418, 73] on div at bounding box center [421, 80] width 13 height 26
